Goal: Information Seeking & Learning: Learn about a topic

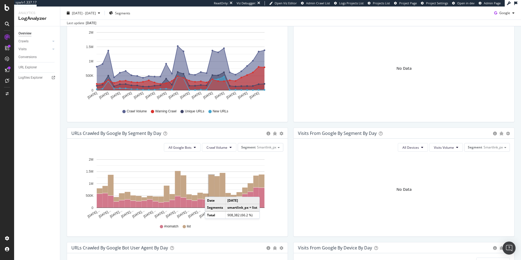
scroll to position [87, 0]
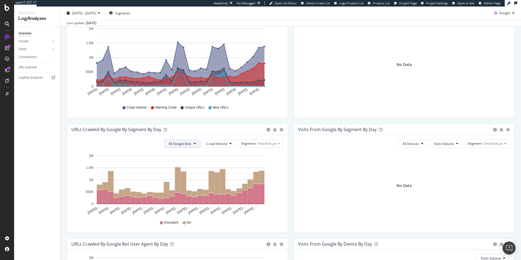
click at [185, 146] on span "All Google Bots" at bounding box center [179, 143] width 23 height 5
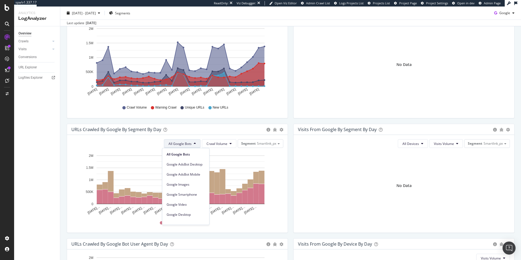
click at [185, 146] on span "All Google Bots" at bounding box center [179, 143] width 23 height 5
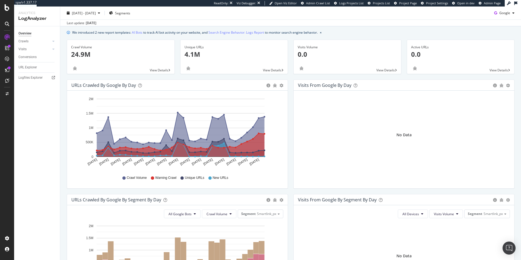
scroll to position [0, 0]
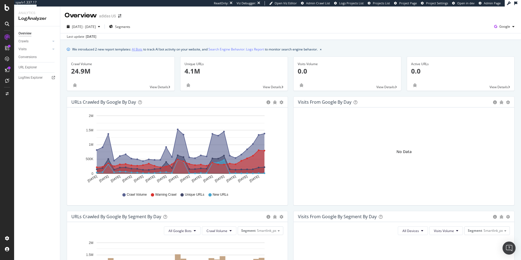
click at [138, 50] on link "AI Bots" at bounding box center [137, 49] width 11 height 6
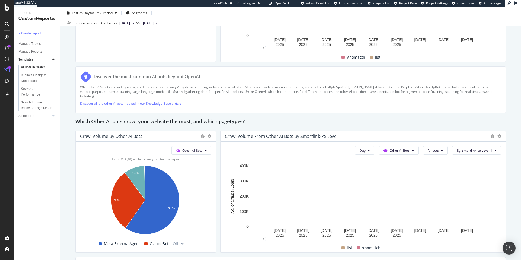
scroll to position [745, 0]
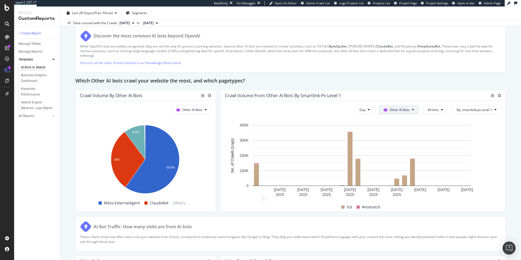
click at [401, 111] on span "Other AI Bots" at bounding box center [399, 109] width 20 height 5
click at [328, 113] on div "Day Other AI Bots All bots By: smartlink-px Level 1" at bounding box center [363, 109] width 276 height 9
click at [431, 108] on span "All bots" at bounding box center [432, 109] width 11 height 5
click at [202, 110] on button "Other AI Bots" at bounding box center [191, 109] width 40 height 9
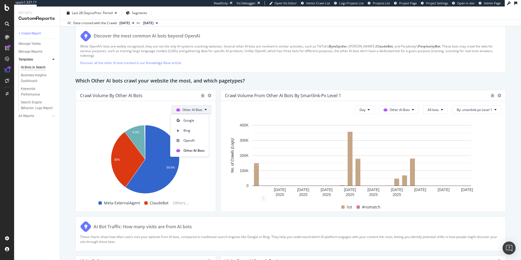
click at [202, 110] on button "Other AI Bots" at bounding box center [191, 109] width 40 height 9
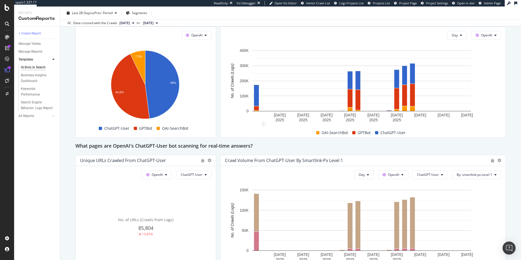
scroll to position [488, 0]
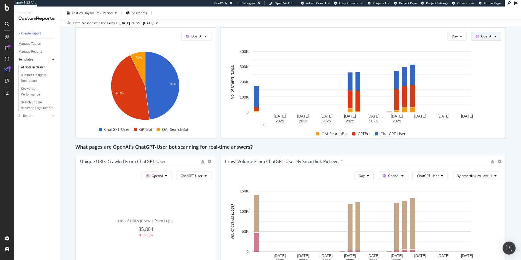
click at [485, 38] on span "OpenAI" at bounding box center [486, 36] width 11 height 5
click at [486, 46] on span "Google" at bounding box center [490, 47] width 20 height 5
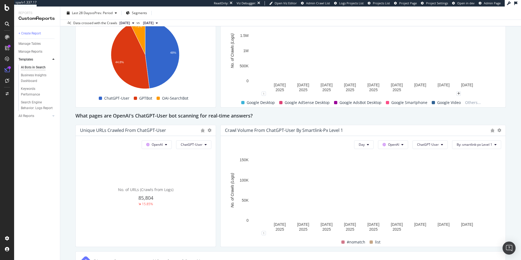
scroll to position [519, 0]
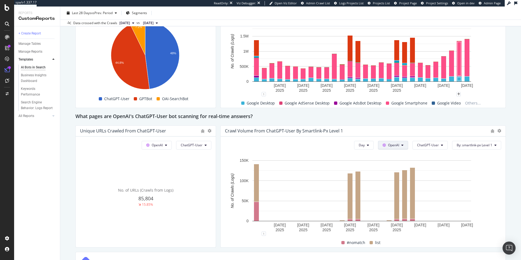
click at [402, 144] on button "OpenAI" at bounding box center [393, 145] width 30 height 9
click at [389, 157] on span "Google" at bounding box center [398, 155] width 20 height 5
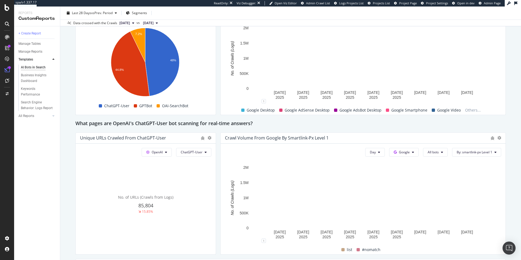
scroll to position [512, 0]
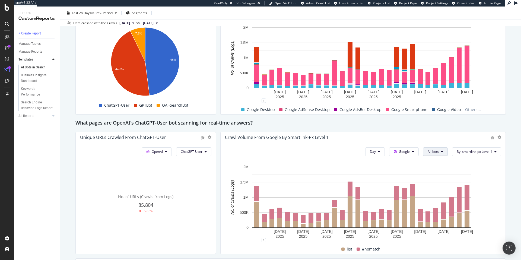
click at [440, 152] on button "All bots" at bounding box center [435, 151] width 25 height 9
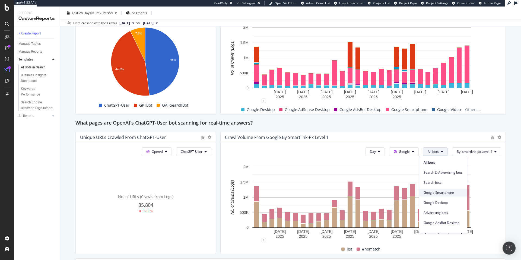
click at [442, 191] on span "Google Smartphone" at bounding box center [442, 192] width 39 height 5
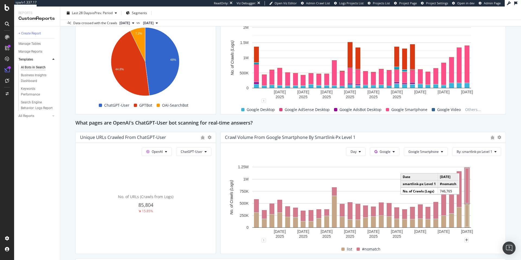
click at [467, 181] on rect "A chart." at bounding box center [466, 186] width 5 height 36
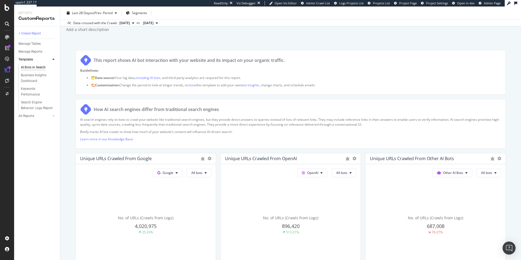
scroll to position [1, 0]
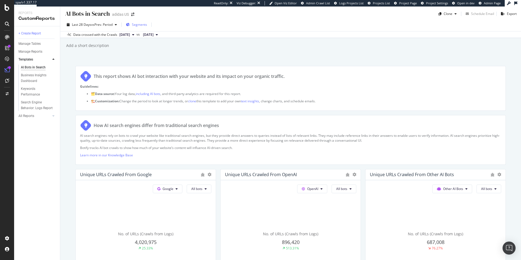
click at [137, 23] on span "Segments" at bounding box center [139, 24] width 15 height 5
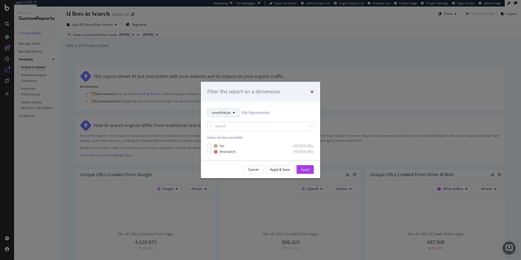
click at [235, 113] on icon "modal" at bounding box center [234, 112] width 2 height 3
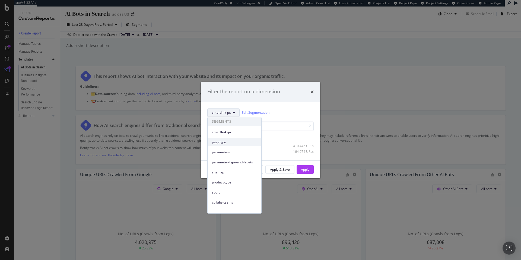
click at [222, 144] on span "pagetype" at bounding box center [234, 142] width 45 height 5
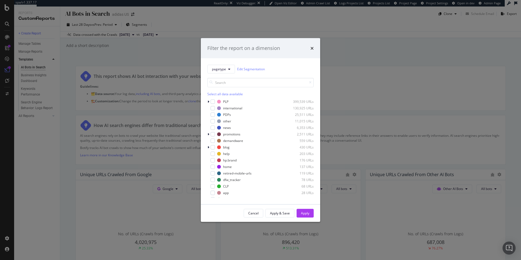
click at [235, 94] on div "Select all data available" at bounding box center [260, 93] width 106 height 5
click at [310, 212] on button "Apply" at bounding box center [304, 213] width 17 height 9
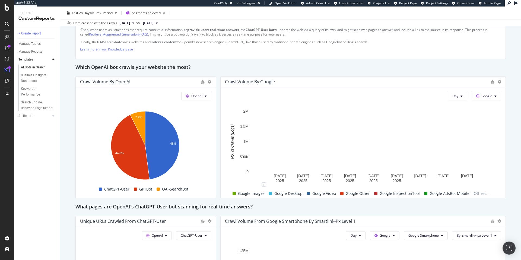
scroll to position [458, 0]
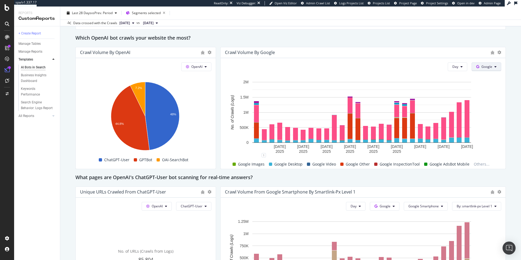
click at [485, 68] on span "Google" at bounding box center [486, 66] width 11 height 5
click at [484, 97] on span "OpenAI" at bounding box center [491, 97] width 20 height 5
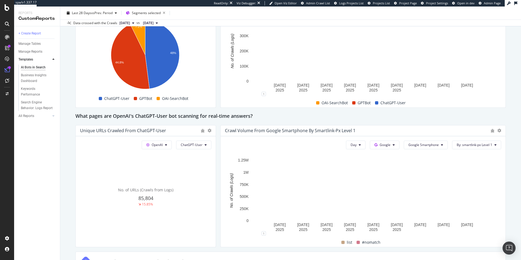
scroll to position [520, 0]
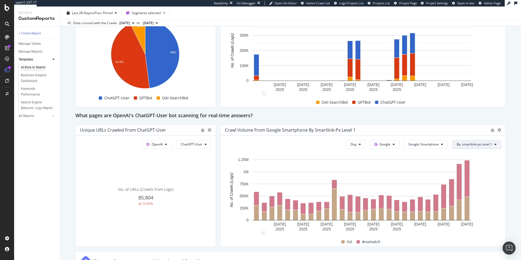
click at [467, 144] on span "By: smartlink-px Level 1" at bounding box center [474, 144] width 36 height 5
click at [467, 164] on div "Select a Segment" at bounding box center [465, 163] width 27 height 5
click at [458, 174] on div at bounding box center [457, 173] width 3 height 5
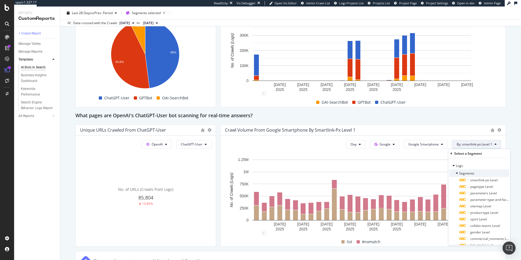
scroll to position [1, 0]
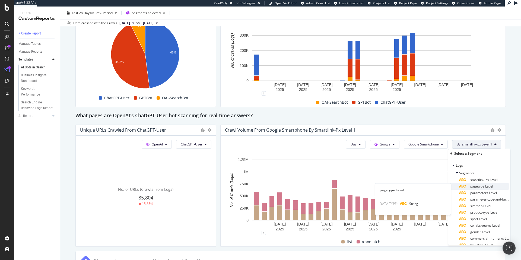
click at [479, 185] on span "pagetype Level" at bounding box center [481, 186] width 23 height 5
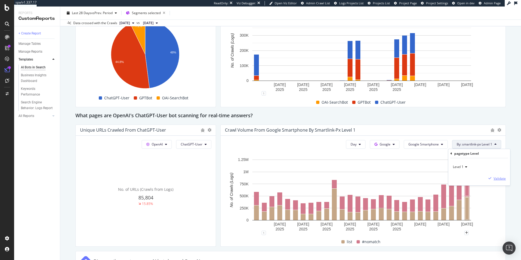
click at [497, 178] on div "Validate" at bounding box center [499, 178] width 12 height 5
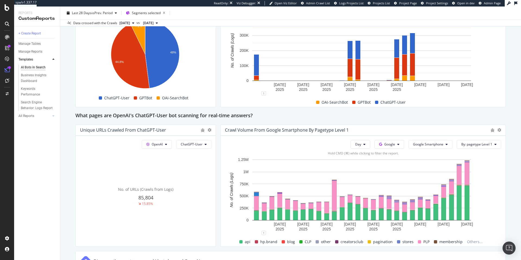
click at [246, 241] on span "api" at bounding box center [248, 241] width 6 height 7
click at [241, 243] on span at bounding box center [240, 241] width 3 height 3
click at [258, 242] on div "hp.brand" at bounding box center [265, 241] width 27 height 7
click at [256, 242] on span at bounding box center [256, 241] width 3 height 3
click at [430, 141] on button "Google Smartphone" at bounding box center [430, 144] width 44 height 9
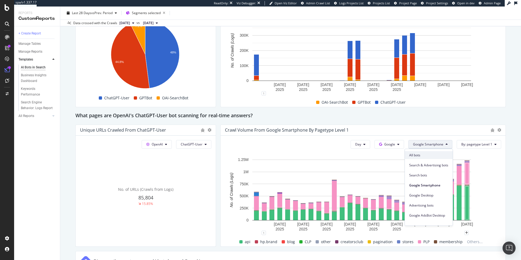
click at [415, 154] on span "All bots" at bounding box center [428, 155] width 39 height 5
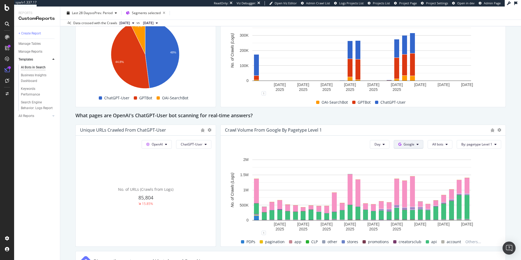
click at [403, 143] on span "Google" at bounding box center [408, 144] width 11 height 5
click at [407, 167] on span "Bing" at bounding box center [413, 165] width 20 height 5
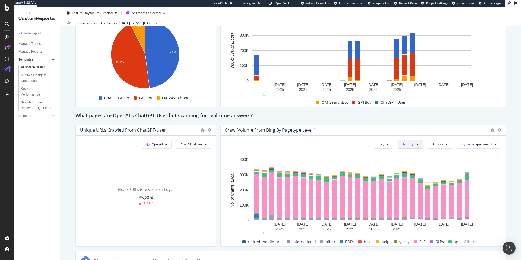
click at [415, 144] on button "Bing" at bounding box center [410, 144] width 26 height 9
click at [407, 177] on span "OpenAI" at bounding box center [417, 175] width 20 height 5
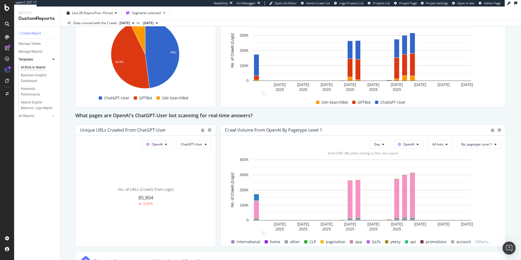
click at [405, 241] on div "api" at bounding box center [409, 241] width 15 height 7
click at [410, 241] on span "api" at bounding box center [413, 241] width 6 height 7
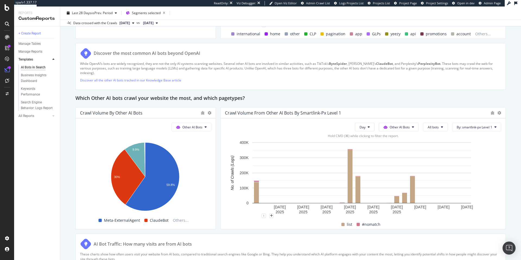
scroll to position [728, 0]
click at [463, 128] on span "By: smartlink-px Level 1" at bounding box center [474, 126] width 36 height 5
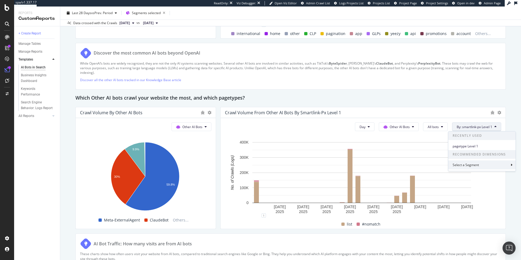
click at [469, 164] on div "Select a Segment" at bounding box center [465, 164] width 27 height 5
click at [466, 155] on span "Segments" at bounding box center [466, 156] width 15 height 5
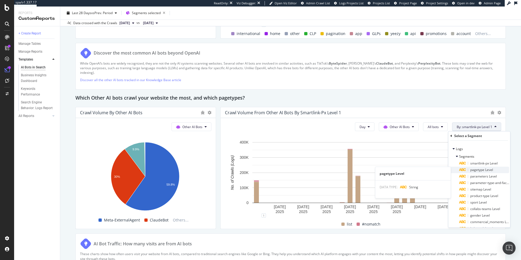
click at [477, 169] on span "pagetype Level" at bounding box center [481, 169] width 23 height 5
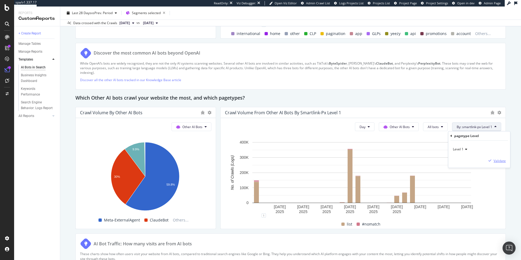
click at [501, 162] on div "Validate" at bounding box center [499, 160] width 12 height 5
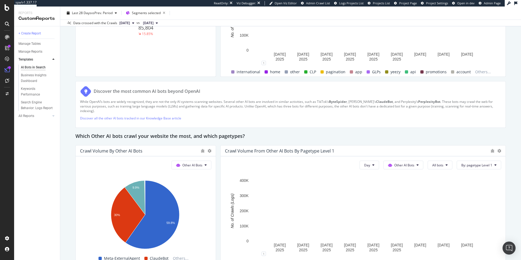
scroll to position [698, 0]
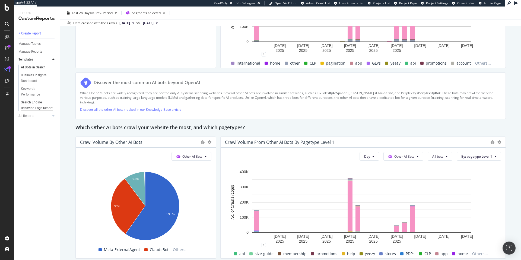
click at [28, 106] on div "Search Engine Behavior: Logs Report" at bounding box center [37, 105] width 32 height 11
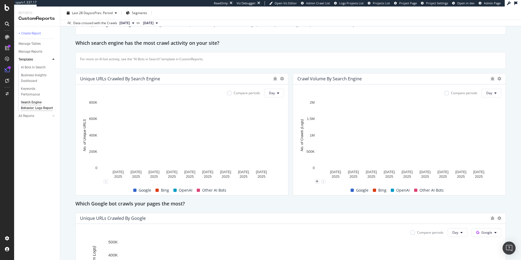
scroll to position [92, 0]
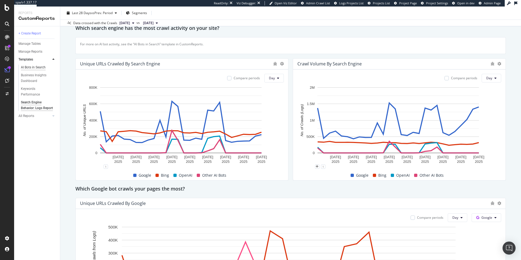
click at [34, 67] on div "AI Bots in Search" at bounding box center [33, 68] width 25 height 6
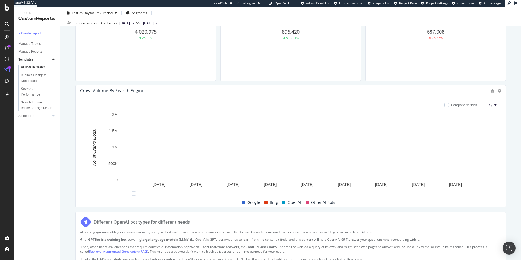
scroll to position [217, 0]
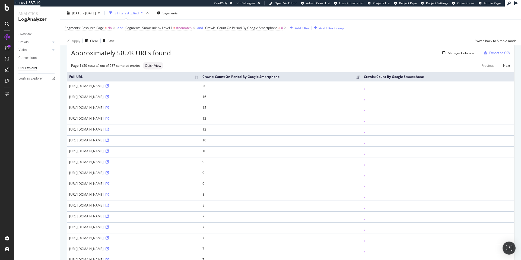
scroll to position [10, 0]
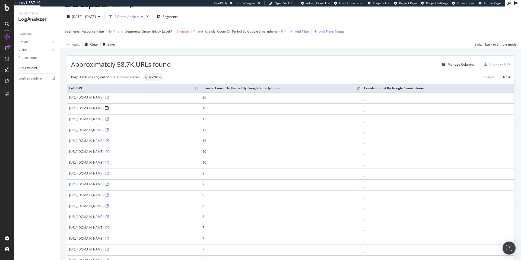
click at [109, 109] on icon at bounding box center [106, 108] width 3 height 3
click at [109, 164] on icon at bounding box center [106, 162] width 3 height 3
click at [109, 173] on icon at bounding box center [106, 173] width 3 height 3
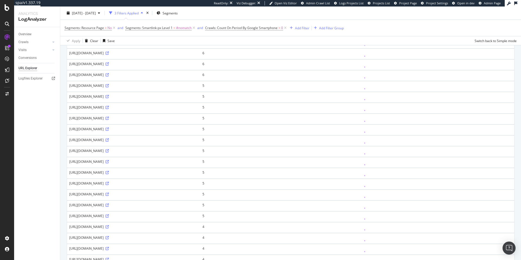
scroll to position [358, 0]
click at [109, 139] on icon at bounding box center [106, 139] width 3 height 3
click at [23, 43] on div "Crawls" at bounding box center [23, 42] width 10 height 6
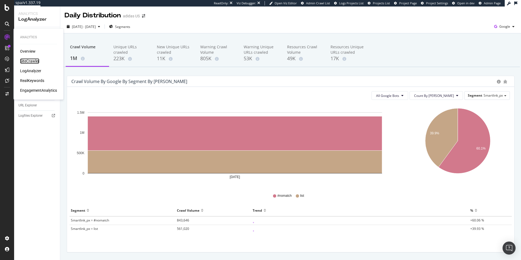
click at [31, 61] on div "SiteCrawler" at bounding box center [29, 60] width 19 height 5
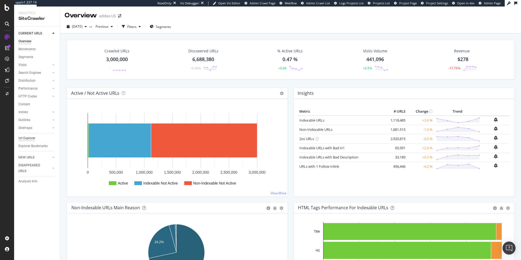
click at [30, 138] on div "Url Explorer" at bounding box center [26, 138] width 17 height 6
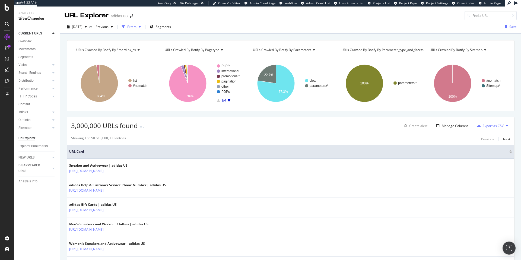
click at [136, 28] on div "Filters" at bounding box center [131, 26] width 9 height 5
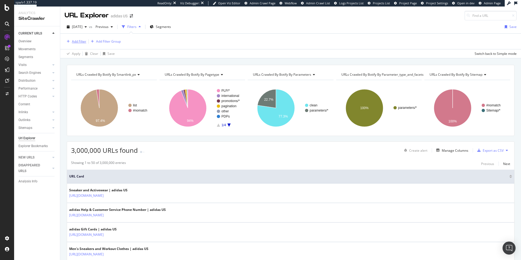
click at [75, 41] on div "Add Filter" at bounding box center [79, 41] width 14 height 5
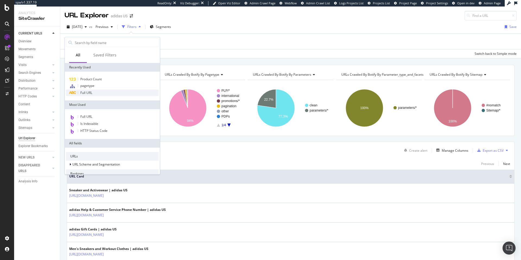
click at [86, 93] on span "Full URL" at bounding box center [86, 92] width 12 height 5
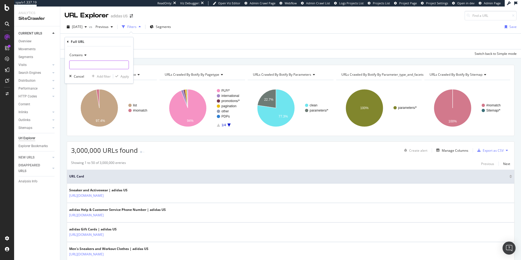
click at [80, 66] on input "text" at bounding box center [98, 64] width 59 height 9
type input "plp-app"
click at [122, 76] on div "Apply" at bounding box center [124, 76] width 8 height 5
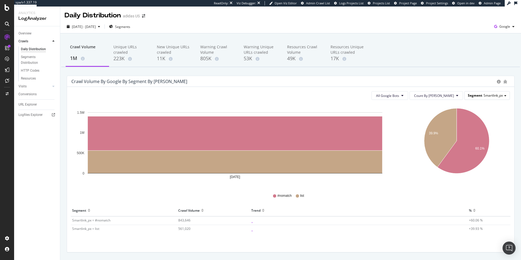
click at [483, 97] on span "Smartlink_px" at bounding box center [492, 95] width 19 height 5
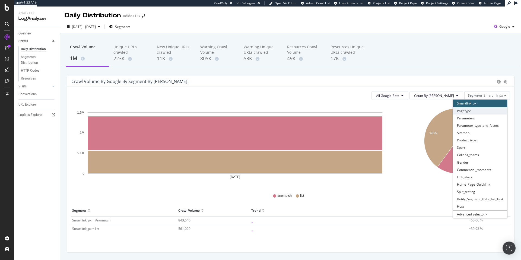
click at [466, 111] on div "Pagetype" at bounding box center [480, 110] width 54 height 7
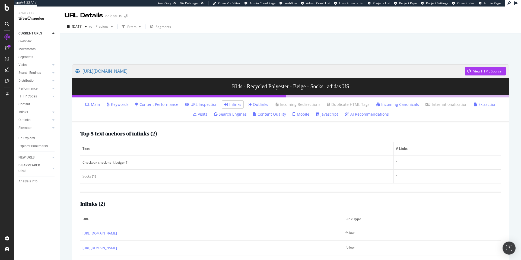
scroll to position [27, 0]
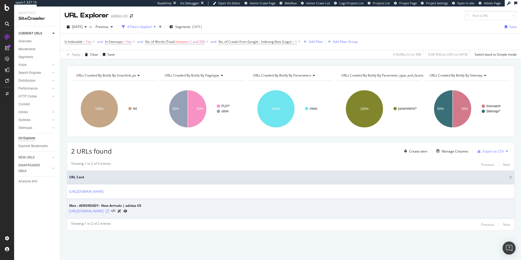
click at [109, 212] on icon at bounding box center [107, 210] width 3 height 3
